Goal: Complete application form: Complete application form

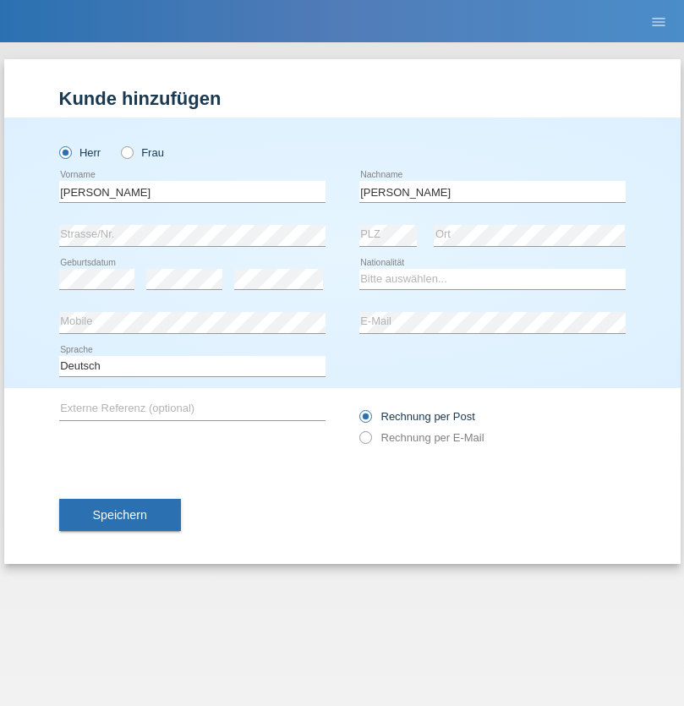
type input "Garger"
select select "LY"
select select "C"
select select "20"
select select "10"
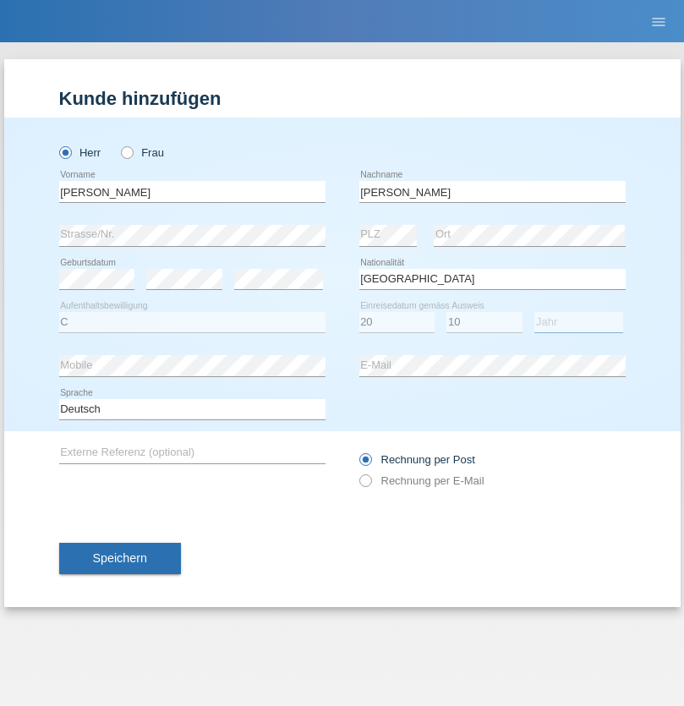
select select "2010"
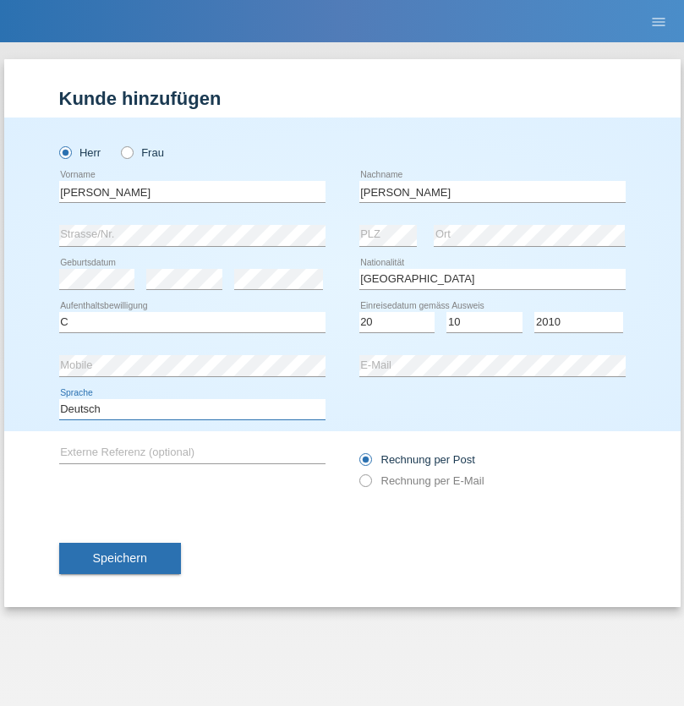
select select "en"
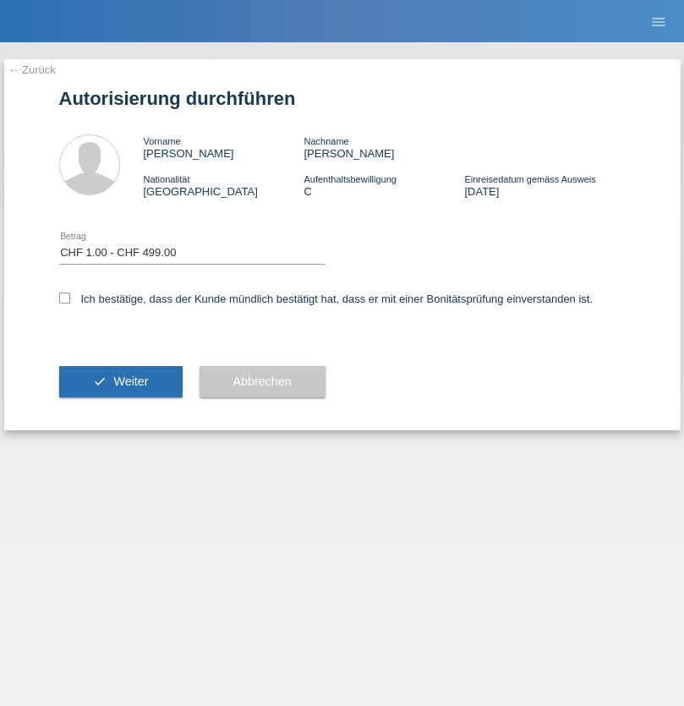
select select "1"
checkbox input "true"
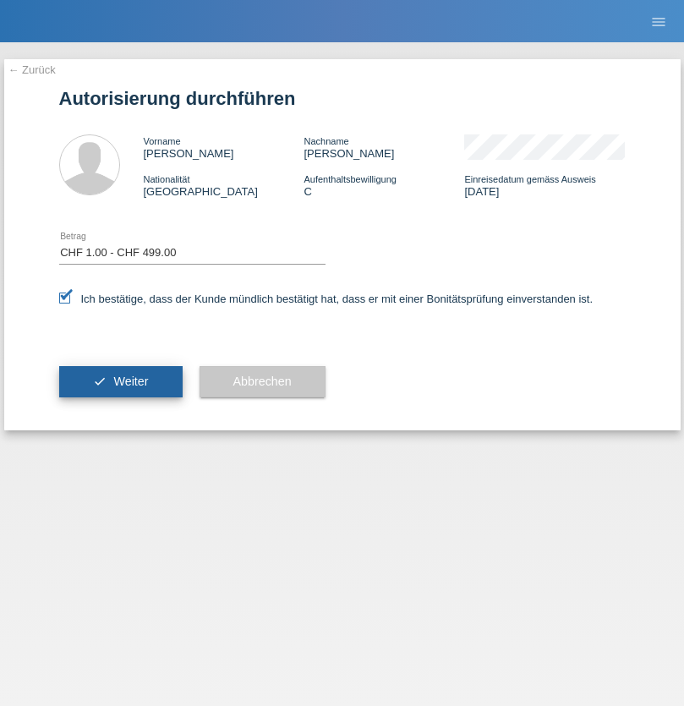
click at [120, 381] on span "Weiter" at bounding box center [130, 381] width 35 height 14
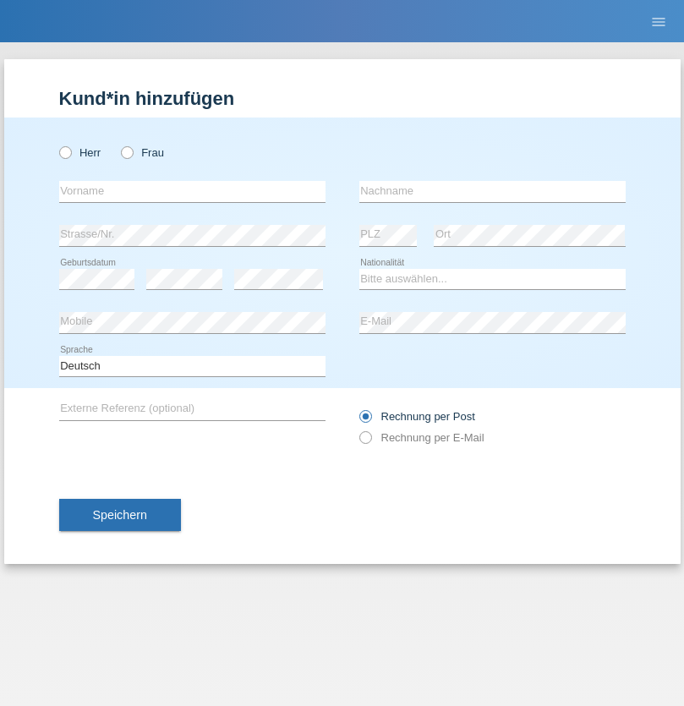
radio input "true"
click at [192, 191] on input "text" at bounding box center [192, 191] width 266 height 21
type input "[PERSON_NAME]"
click at [492, 191] on input "text" at bounding box center [492, 191] width 266 height 21
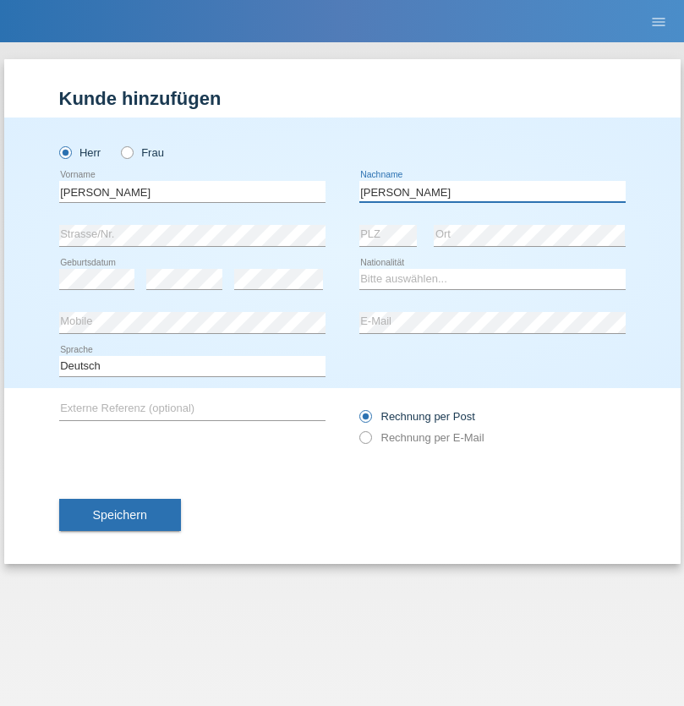
type input "[PERSON_NAME]"
select select "PL"
select select "C"
select select "26"
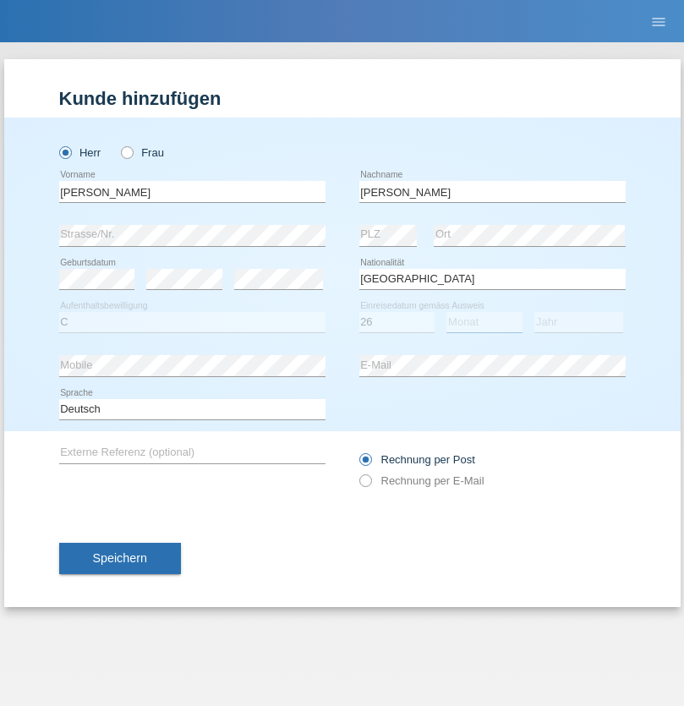
select select "08"
select select "2019"
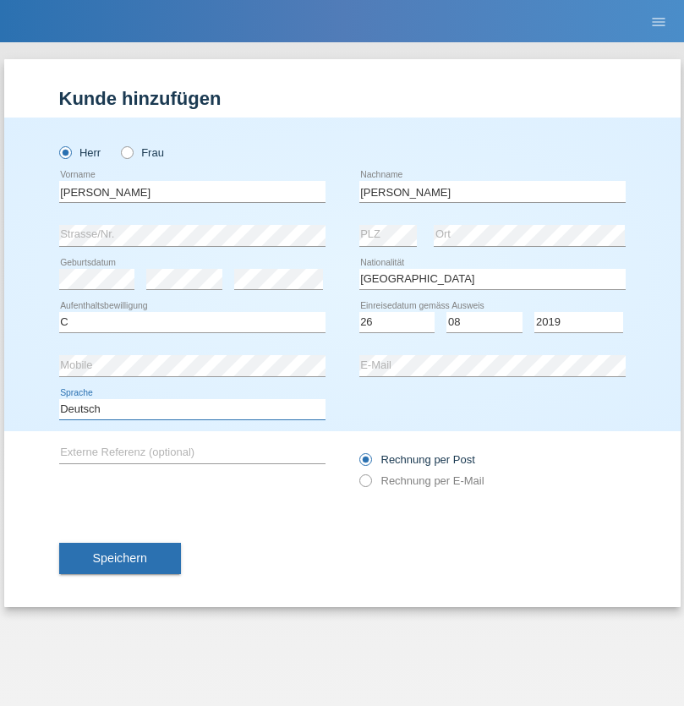
select select "en"
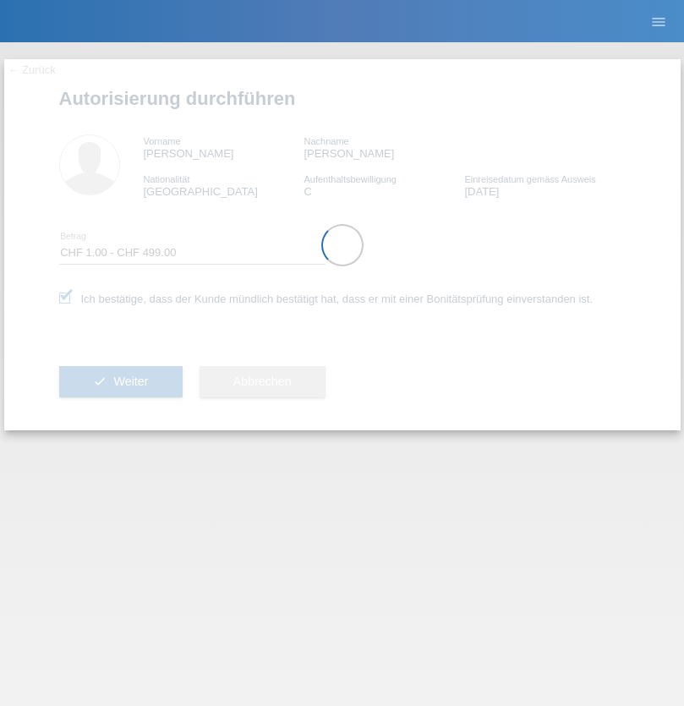
select select "1"
